Goal: Transaction & Acquisition: Purchase product/service

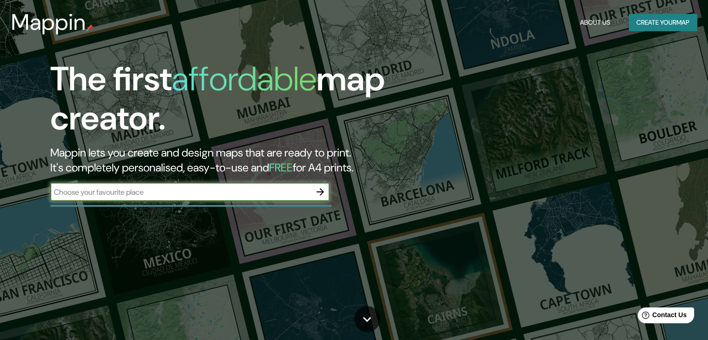
click at [666, 17] on button "Create your map" at bounding box center [663, 22] width 68 height 17
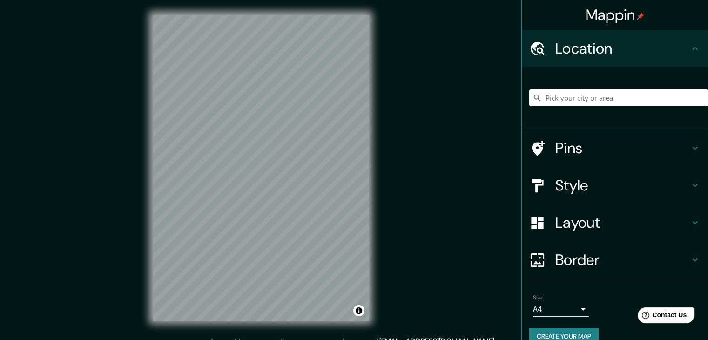
click at [562, 176] on h4 "Style" at bounding box center [623, 185] width 134 height 19
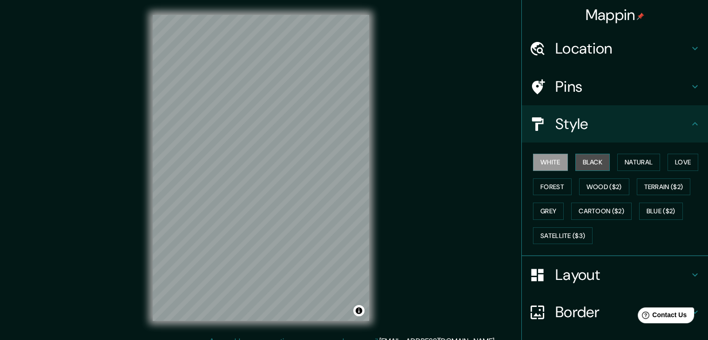
click at [592, 157] on button "Black" at bounding box center [593, 162] width 35 height 17
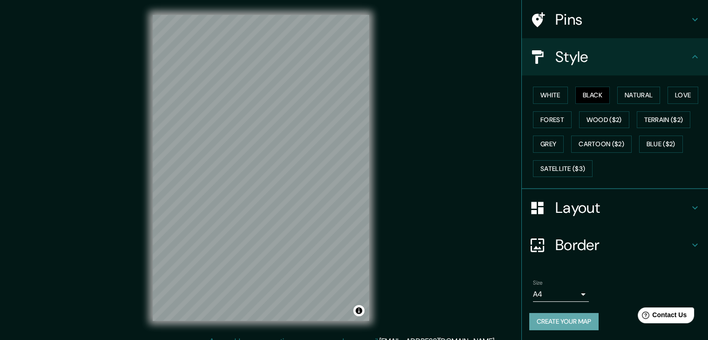
click at [551, 318] on button "Create your map" at bounding box center [564, 321] width 69 height 17
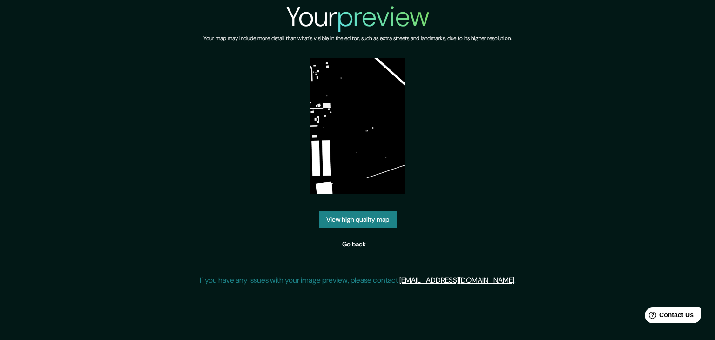
click at [388, 218] on link "View high quality map" at bounding box center [358, 219] width 78 height 17
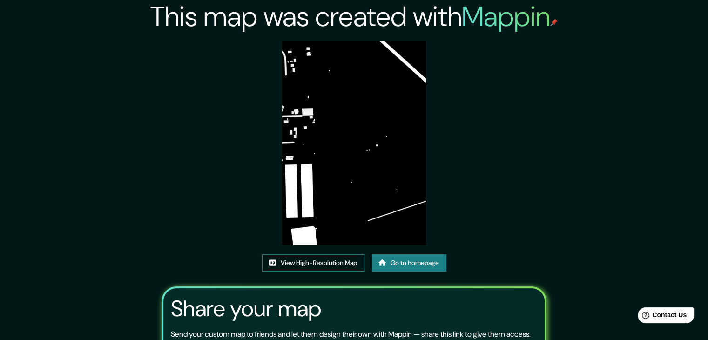
click at [334, 264] on link "View High-Resolution Map" at bounding box center [313, 262] width 102 height 17
